Goal: Task Accomplishment & Management: Manage account settings

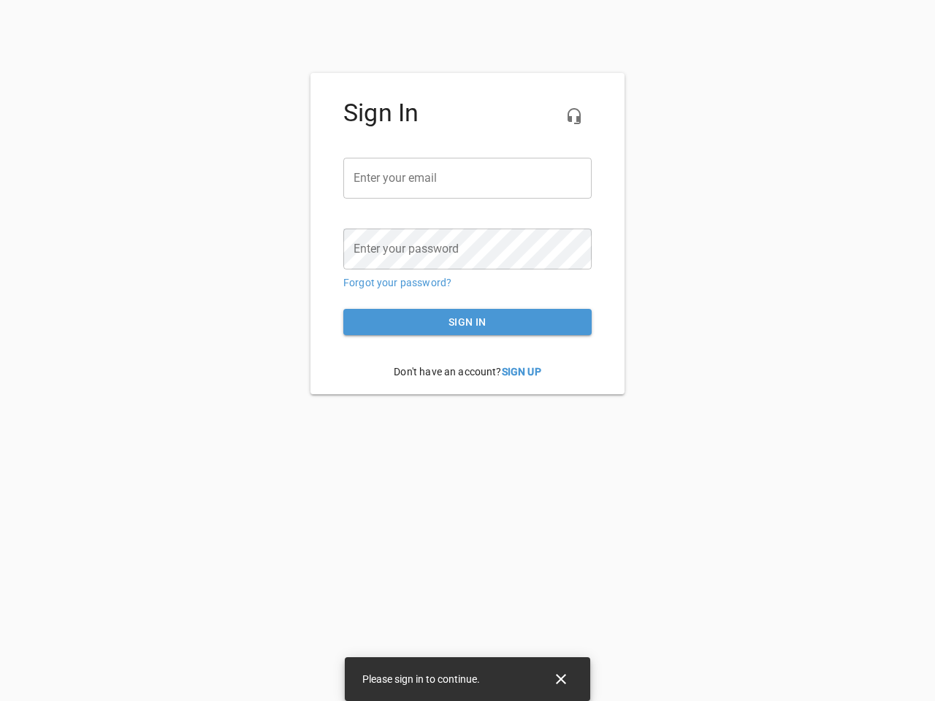
click at [574, 116] on icon "button" at bounding box center [575, 116] width 18 height 18
click at [468, 178] on input "email" at bounding box center [467, 178] width 248 height 41
click at [561, 680] on icon "Close" at bounding box center [561, 679] width 10 height 10
